Goal: Find specific page/section

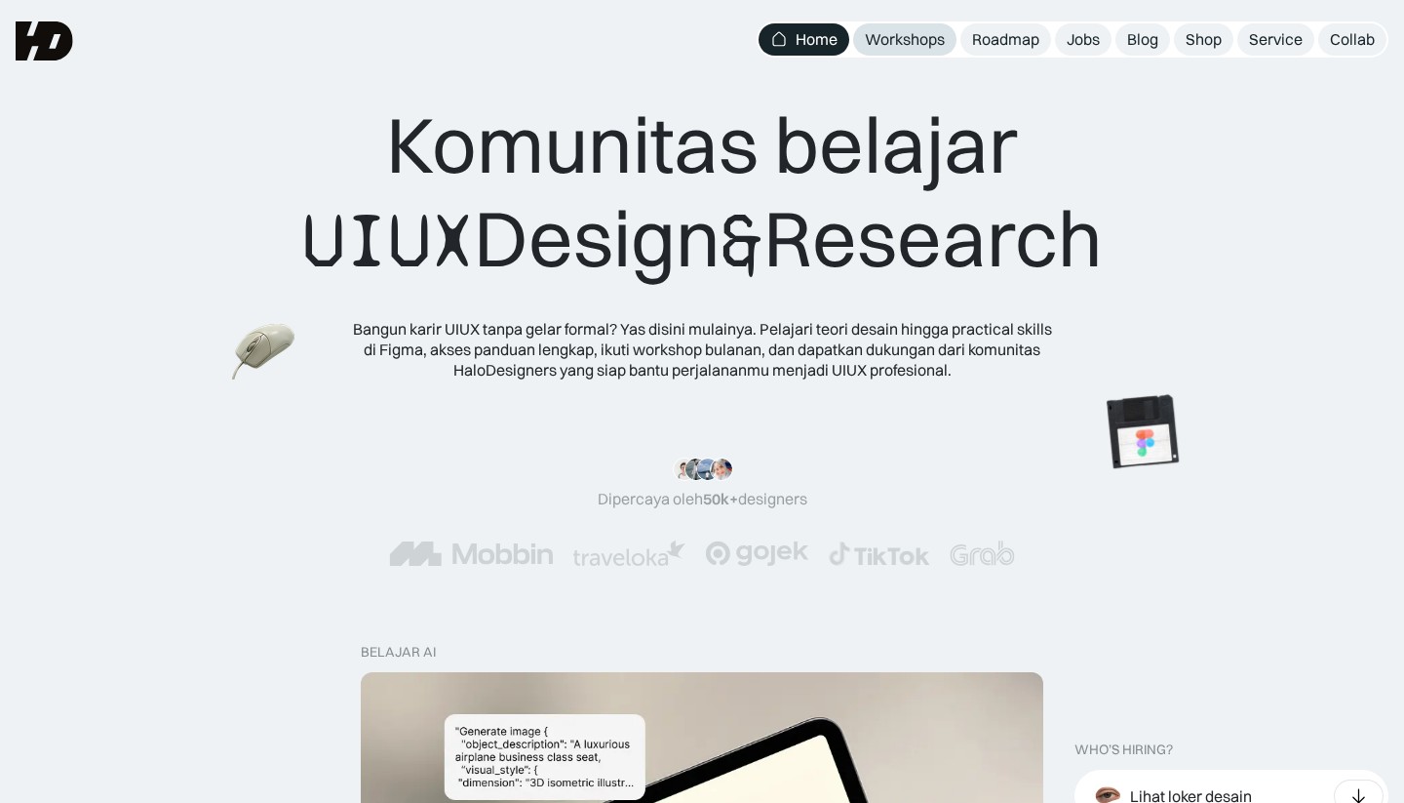
click at [913, 44] on div "Workshops" at bounding box center [905, 39] width 80 height 20
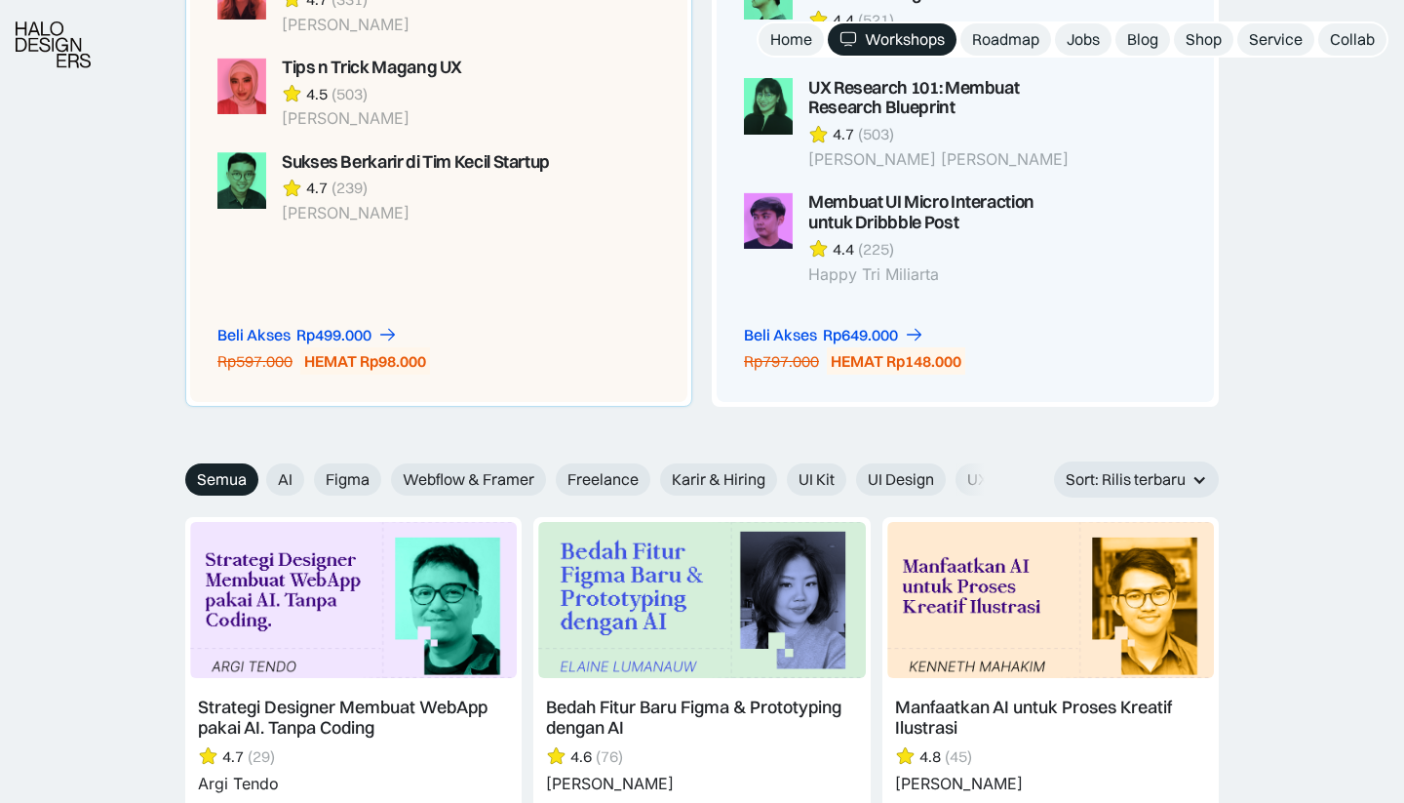
scroll to position [1892, 0]
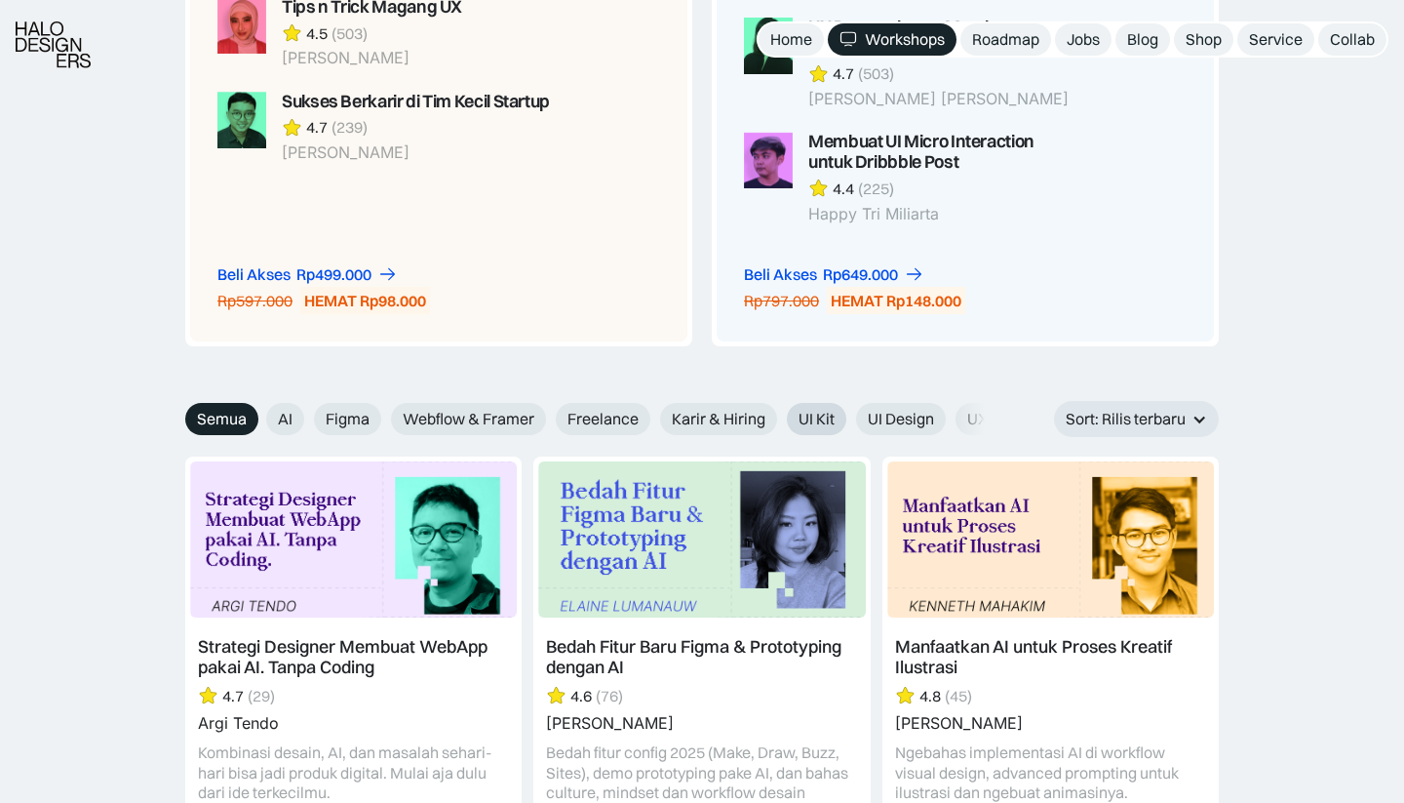
click at [824, 409] on span "UI Kit" at bounding box center [817, 419] width 36 height 20
click at [259, 406] on input "UI Kit" at bounding box center [253, 412] width 13 height 13
radio input "true"
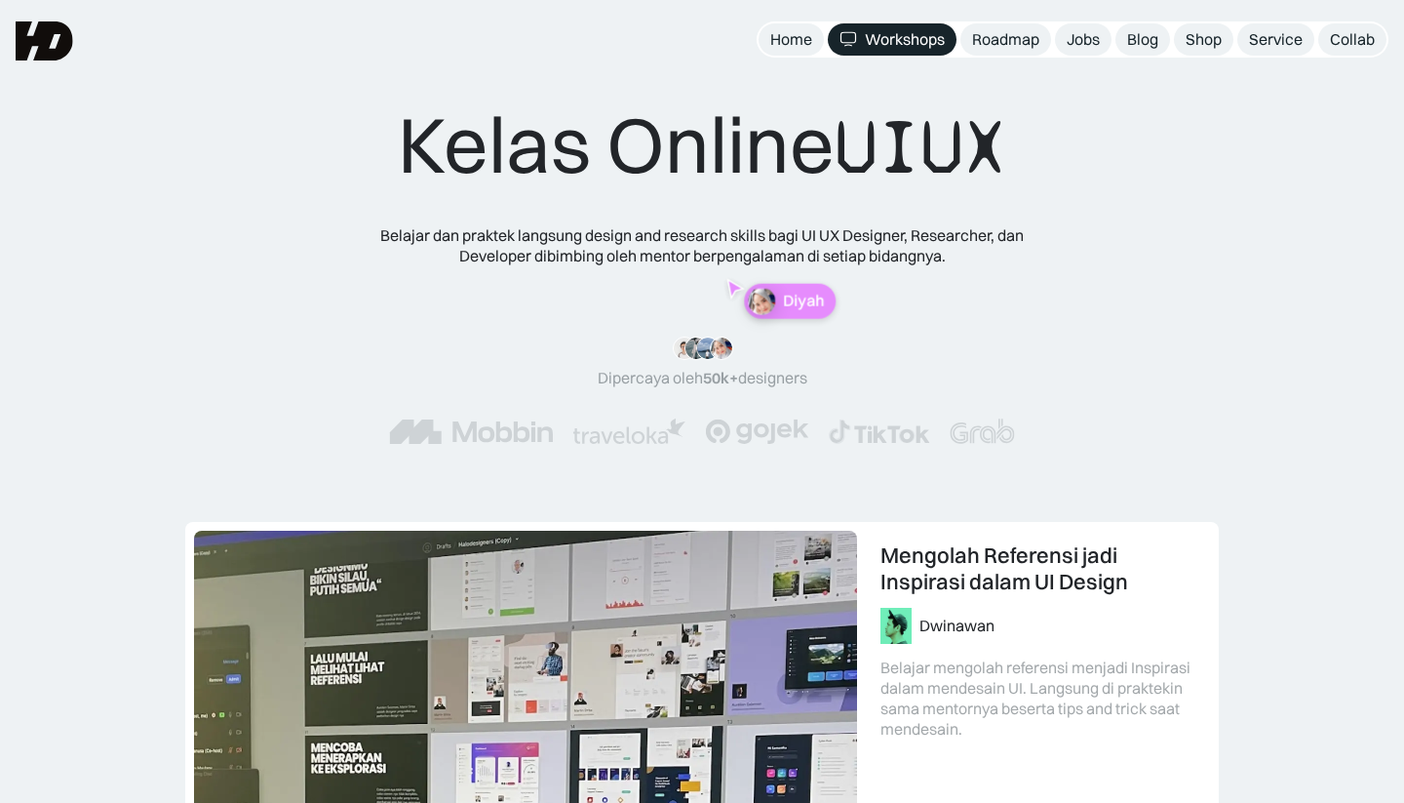
scroll to position [0, 0]
click at [63, 39] on img at bounding box center [45, 40] width 58 height 39
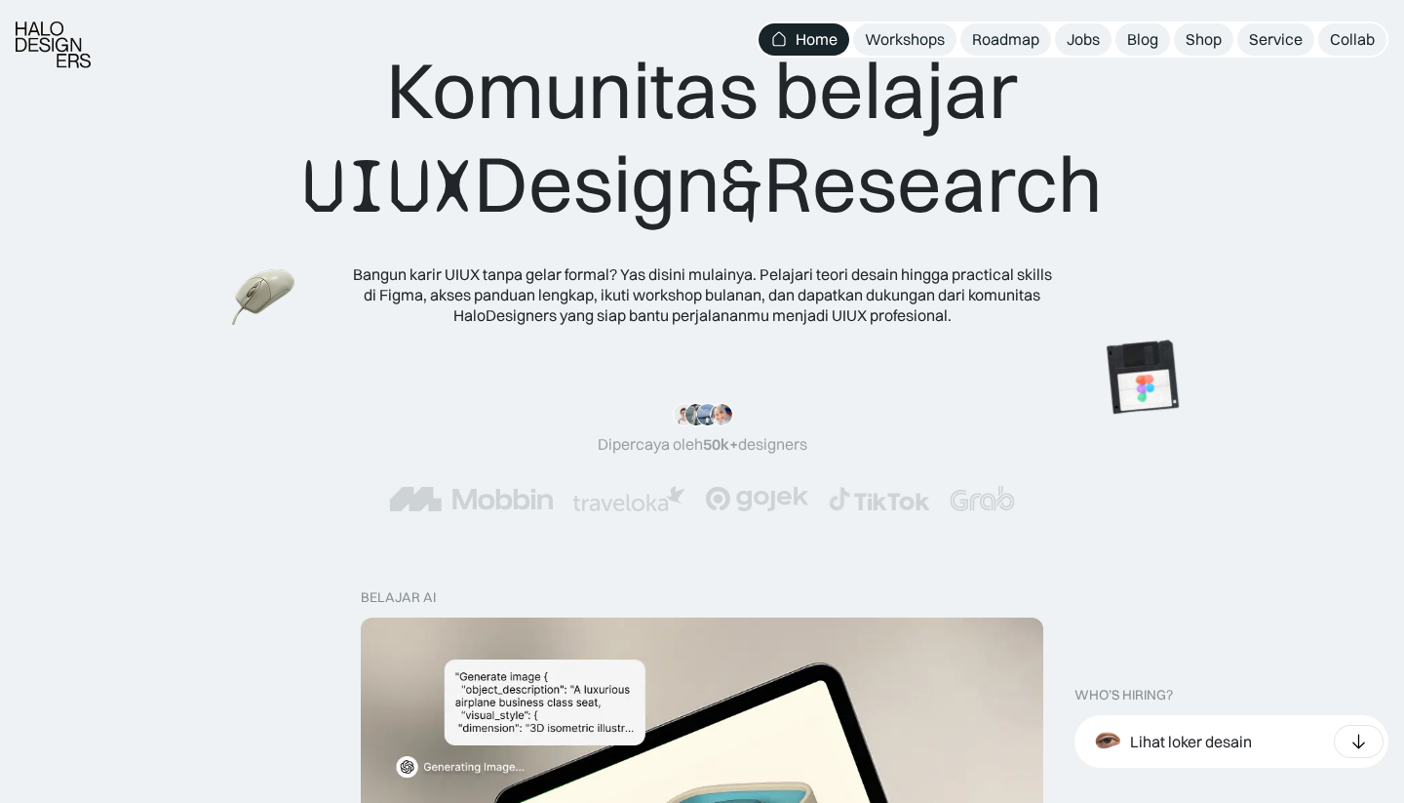
scroll to position [89, 0]
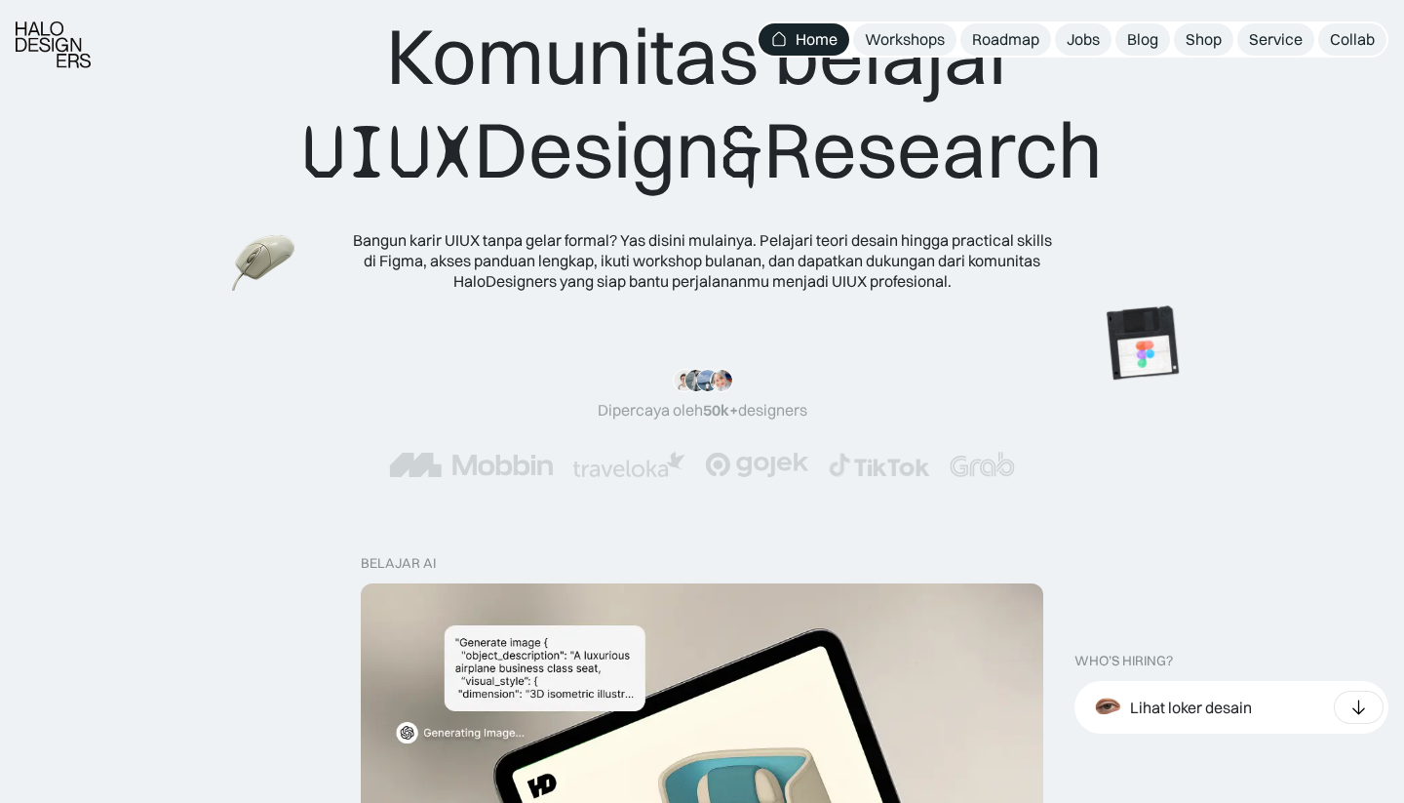
click at [478, 460] on img at bounding box center [471, 464] width 164 height 25
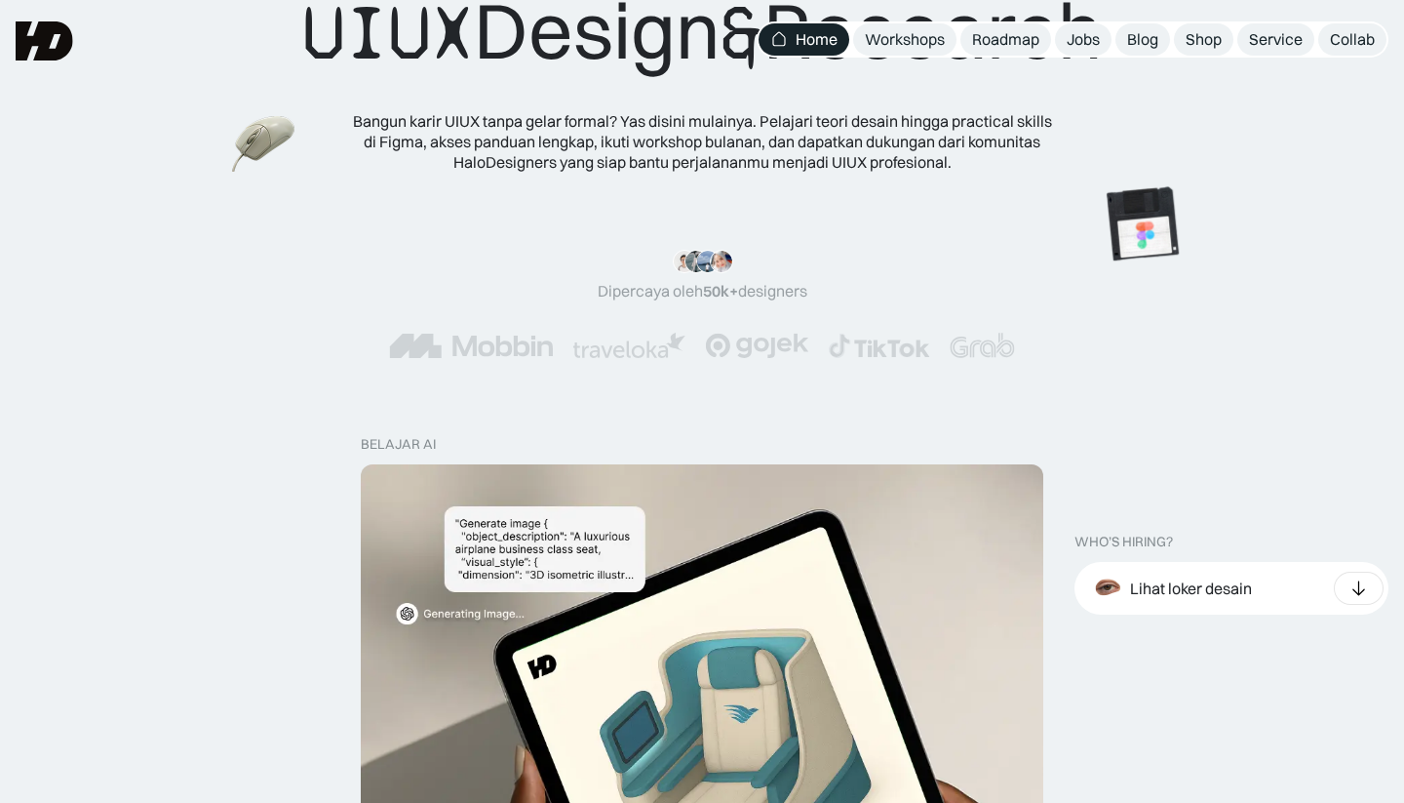
scroll to position [136, 0]
